Goal: Task Accomplishment & Management: Manage account settings

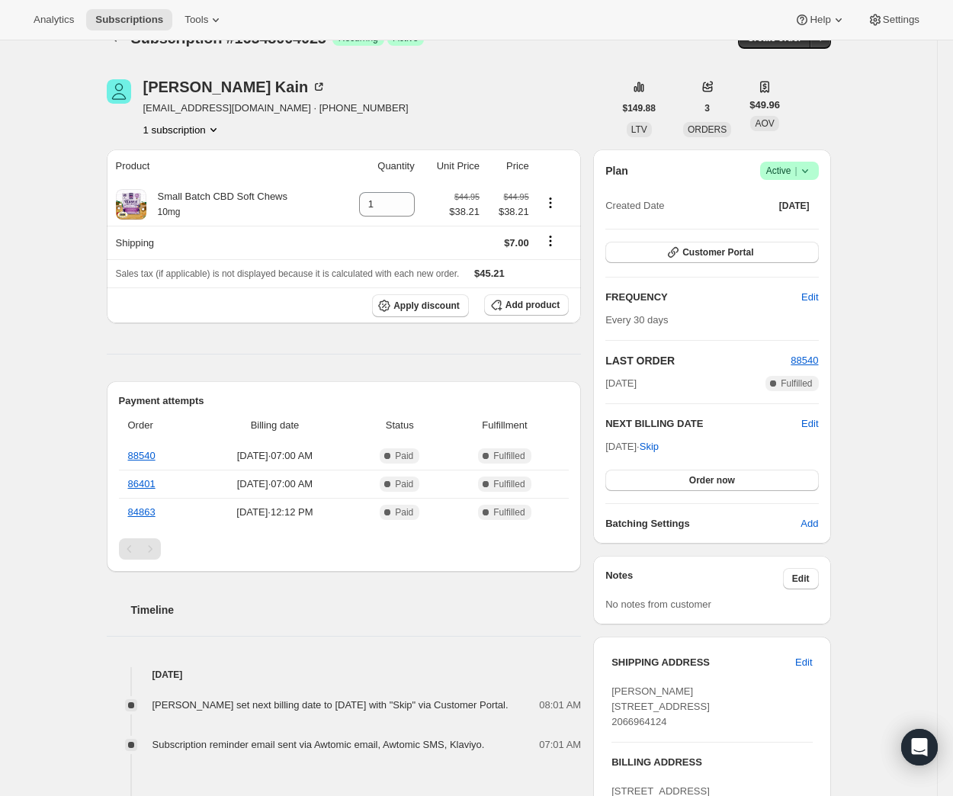
scroll to position [101, 0]
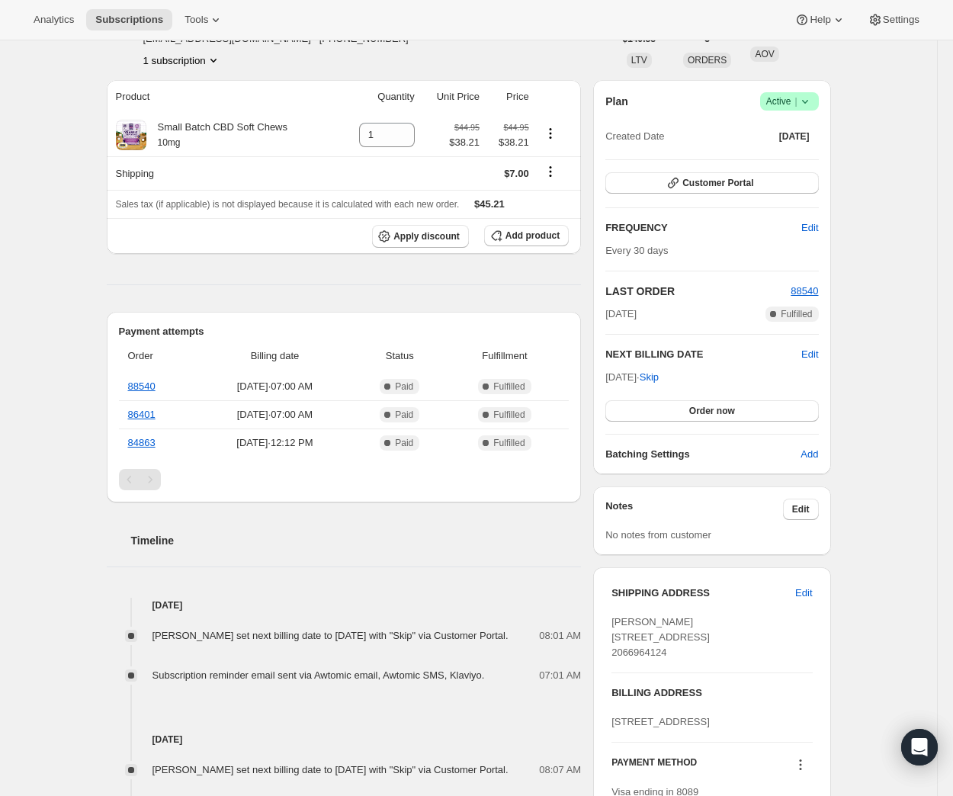
click at [441, 545] on h2 "Timeline" at bounding box center [356, 540] width 451 height 15
click at [781, 183] on button "Customer Portal" at bounding box center [711, 182] width 213 height 21
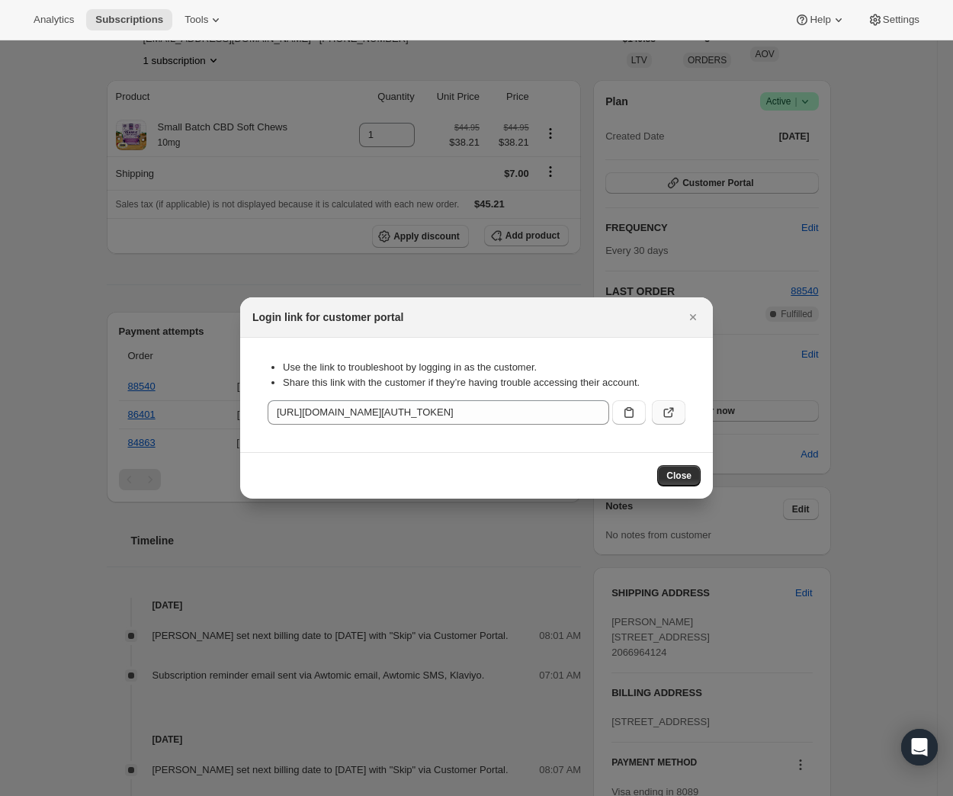
click at [660, 414] on button ":rc3:" at bounding box center [669, 412] width 34 height 24
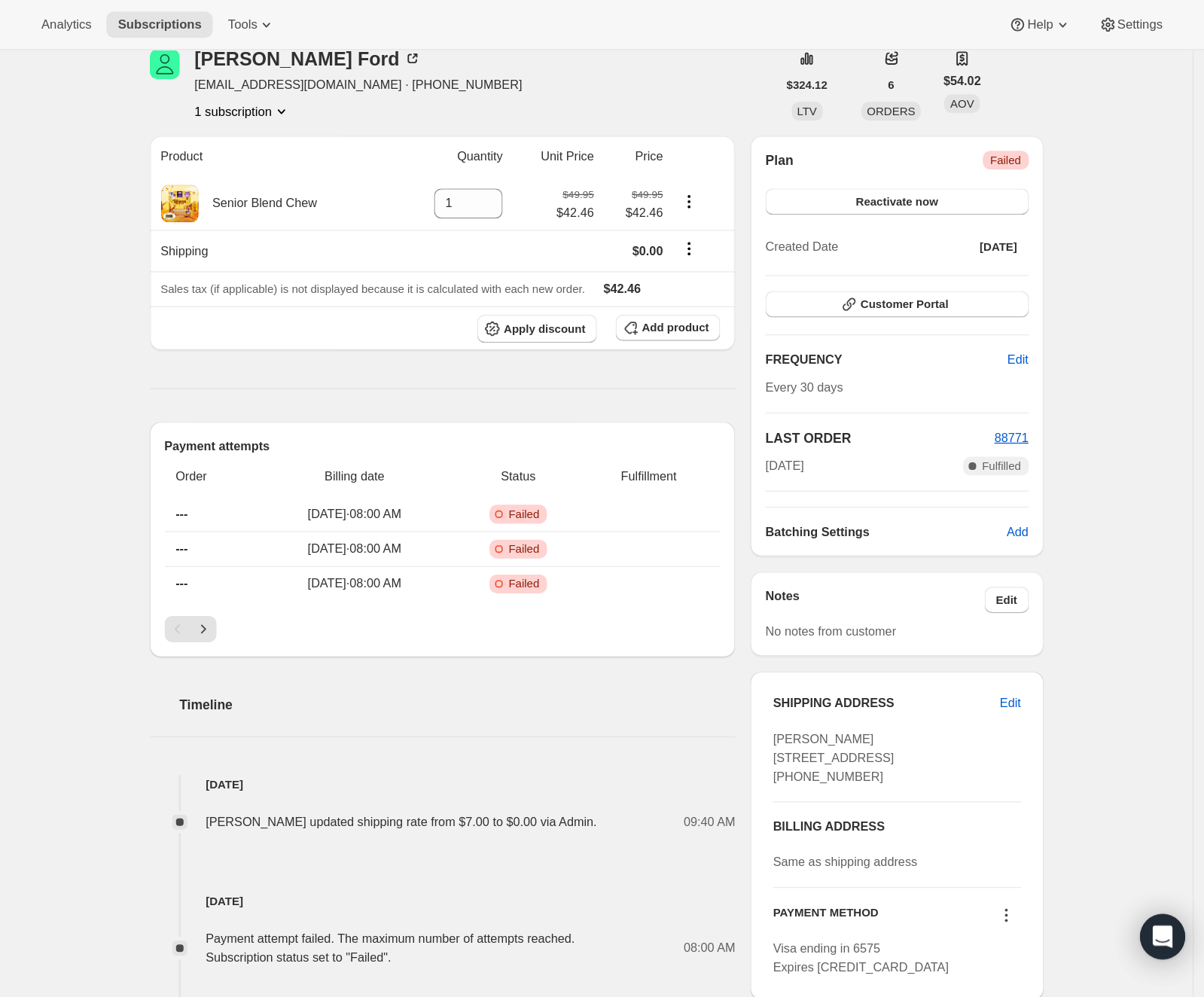
scroll to position [70, 0]
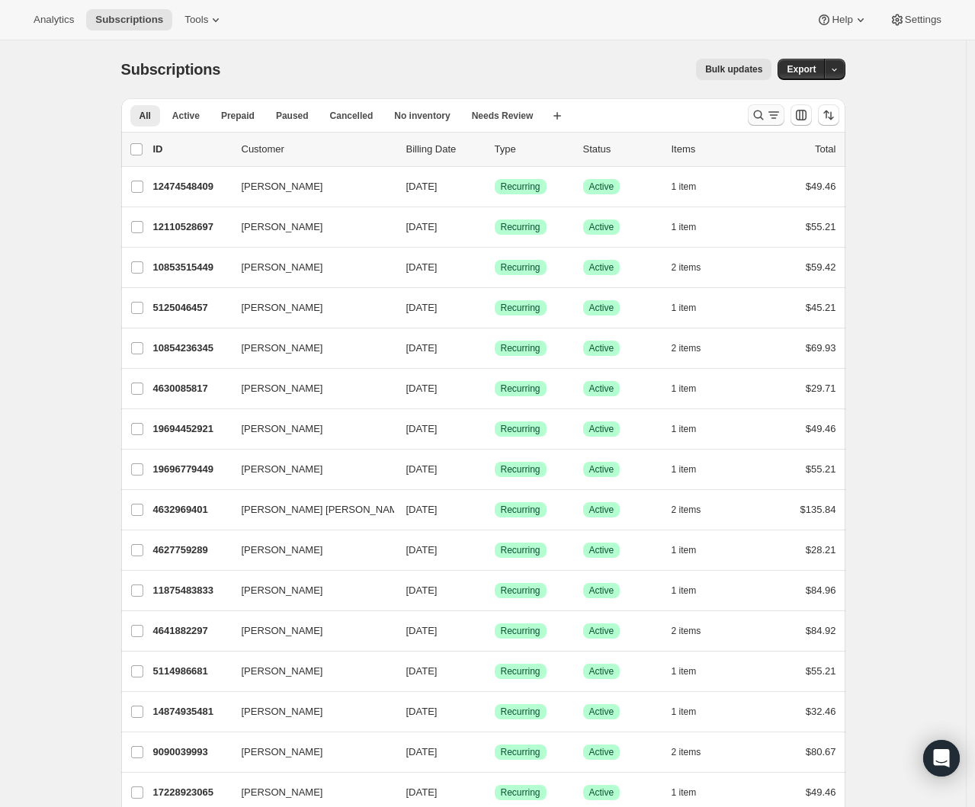
click at [763, 115] on icon "Search and filter results" at bounding box center [758, 116] width 10 height 10
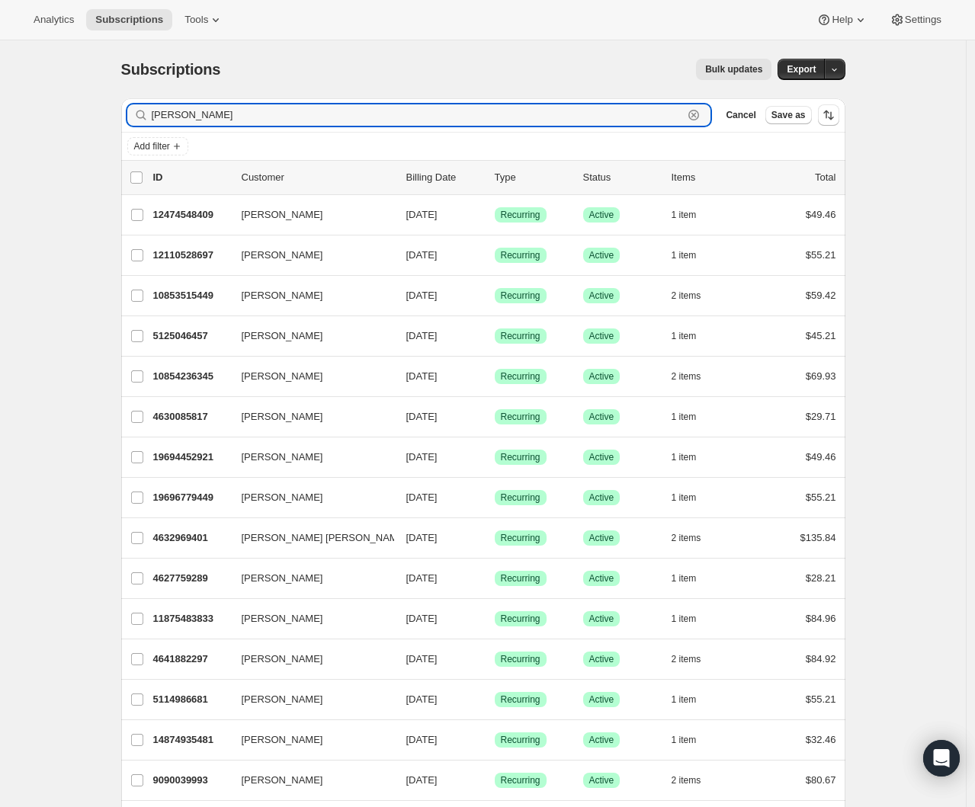
type input "donna"
